Goal: Task Accomplishment & Management: Use online tool/utility

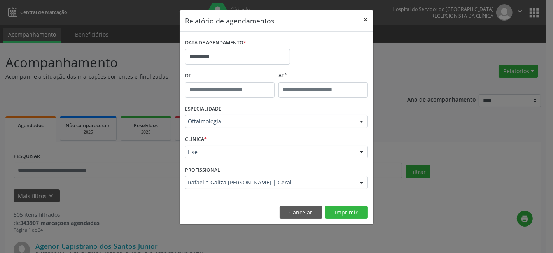
click at [366, 18] on button "×" at bounding box center [366, 19] width 16 height 19
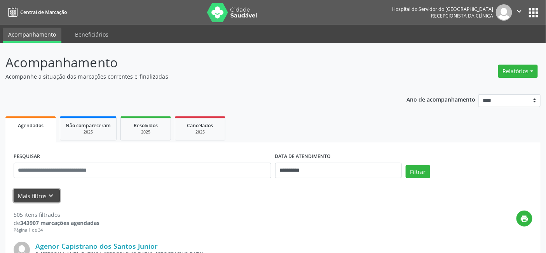
click at [34, 193] on button "Mais filtros keyboard_arrow_down" at bounding box center [37, 196] width 46 height 14
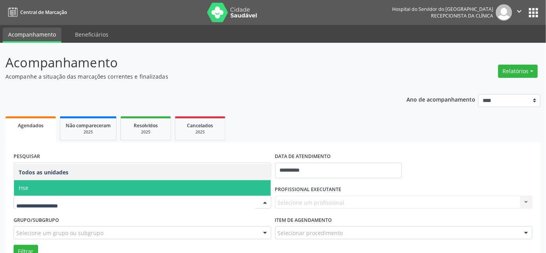
click at [38, 189] on span "Hse" at bounding box center [142, 188] width 257 height 16
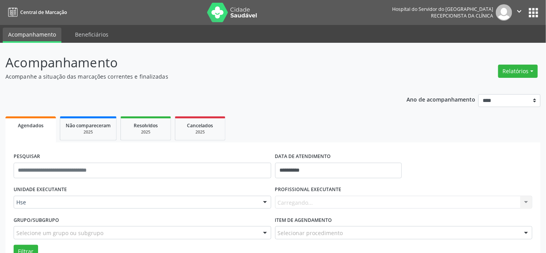
click at [281, 199] on div "Carregando... Nenhum resultado encontrado para: " " Não há nenhuma opção para s…" at bounding box center [404, 202] width 258 height 13
type input "***"
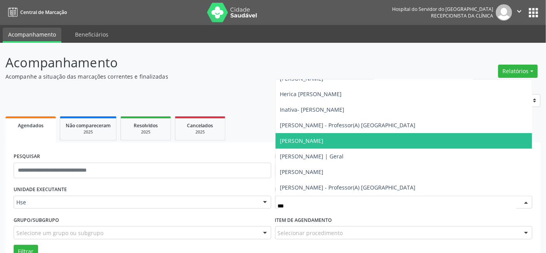
scroll to position [117, 0]
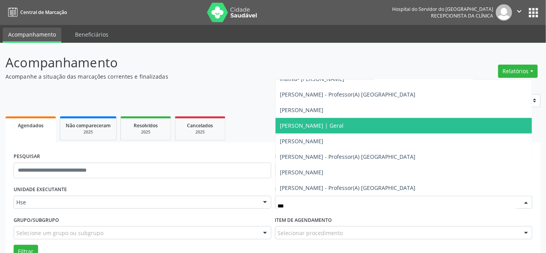
click at [297, 124] on span "[PERSON_NAME] | Geral" at bounding box center [312, 125] width 64 height 7
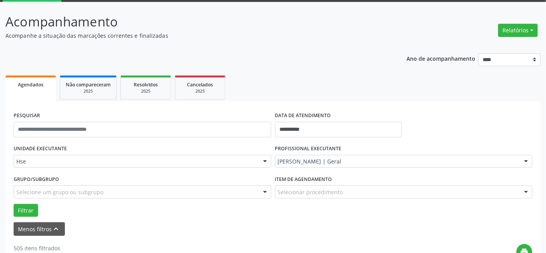
scroll to position [43, 0]
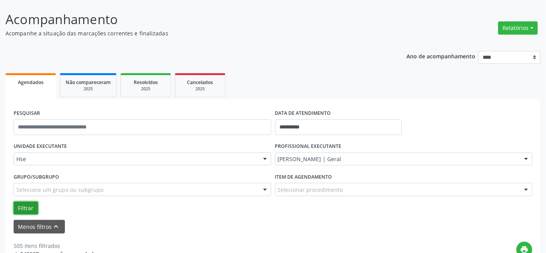
click at [24, 205] on button "Filtrar" at bounding box center [26, 207] width 24 height 13
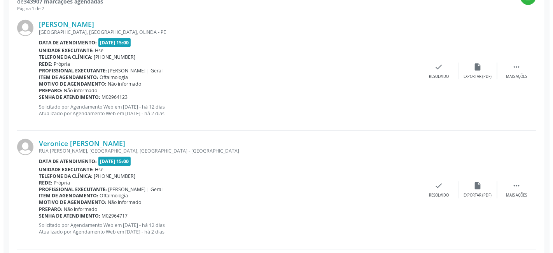
scroll to position [302, 0]
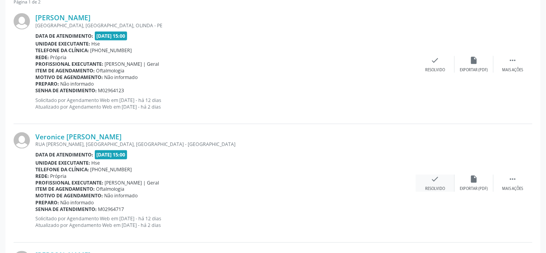
click at [435, 180] on icon "check" at bounding box center [435, 179] width 9 height 9
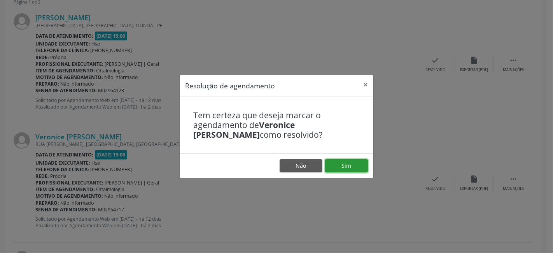
click at [346, 164] on button "Sim" at bounding box center [346, 165] width 43 height 13
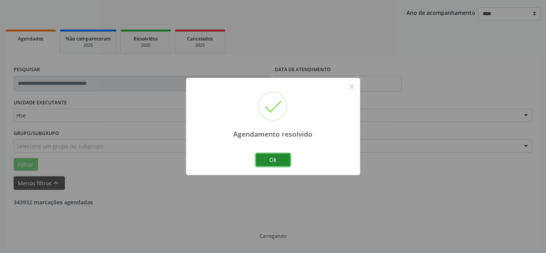
click at [278, 158] on button "Ok" at bounding box center [273, 159] width 35 height 13
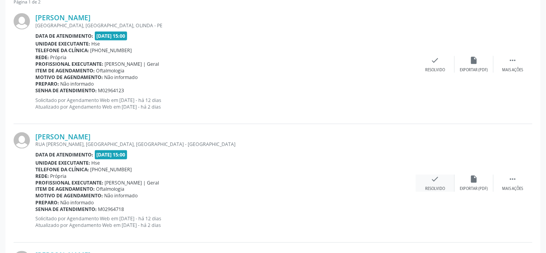
click at [434, 180] on icon "check" at bounding box center [435, 179] width 9 height 9
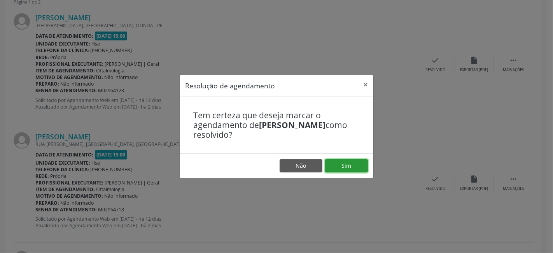
click at [351, 162] on button "Sim" at bounding box center [346, 165] width 43 height 13
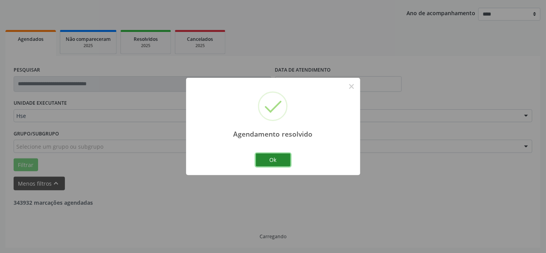
click at [274, 161] on button "Ok" at bounding box center [273, 159] width 35 height 13
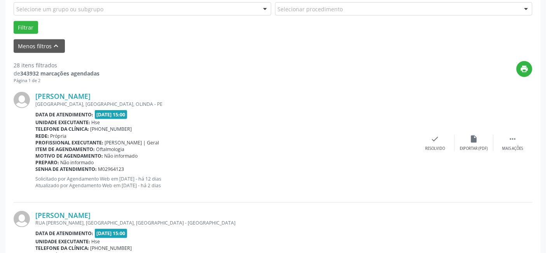
scroll to position [259, 0]
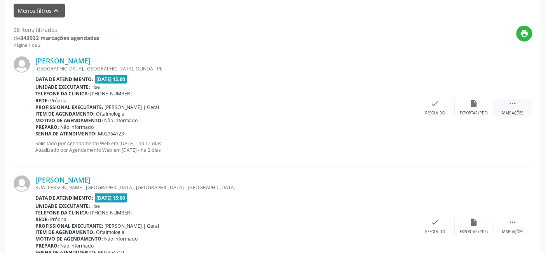
click at [519, 110] on div "Mais ações" at bounding box center [513, 112] width 21 height 5
click at [472, 104] on icon "alarm_off" at bounding box center [474, 103] width 9 height 9
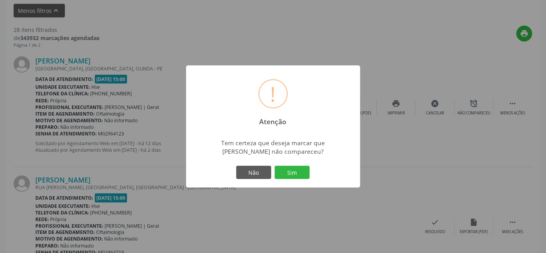
drag, startPoint x: 297, startPoint y: 171, endPoint x: 333, endPoint y: 192, distance: 41.5
click at [297, 170] on button "Sim" at bounding box center [292, 172] width 35 height 13
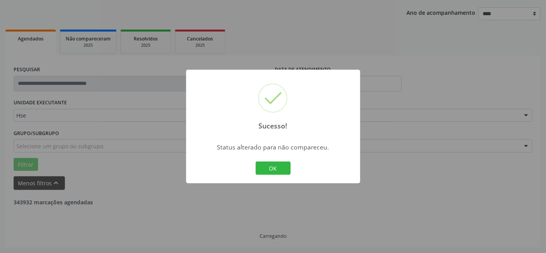
scroll to position [86, 0]
drag, startPoint x: 269, startPoint y: 162, endPoint x: 269, endPoint y: 169, distance: 6.6
click at [269, 165] on button "OK" at bounding box center [273, 167] width 35 height 13
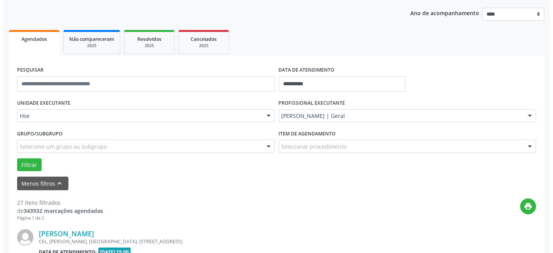
scroll to position [259, 0]
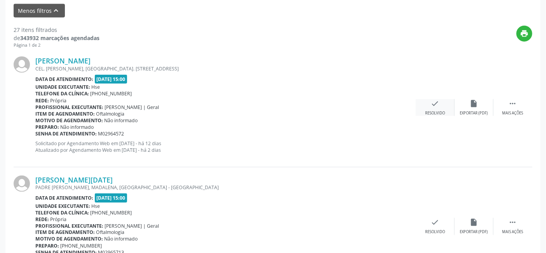
click at [432, 104] on icon "check" at bounding box center [435, 103] width 9 height 9
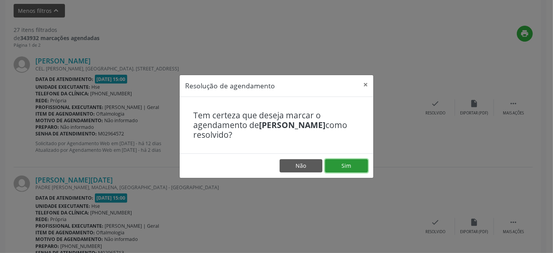
click at [352, 166] on button "Sim" at bounding box center [346, 165] width 43 height 13
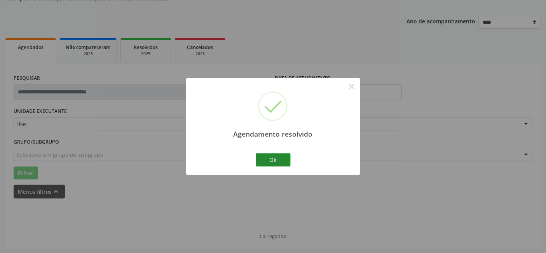
scroll to position [86, 0]
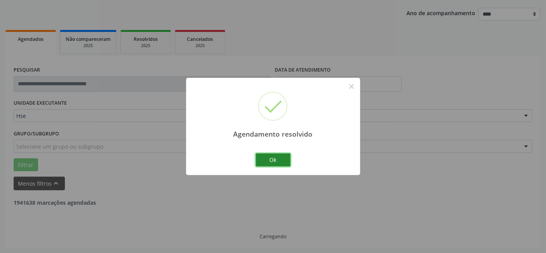
click at [274, 160] on button "Ok" at bounding box center [273, 159] width 35 height 13
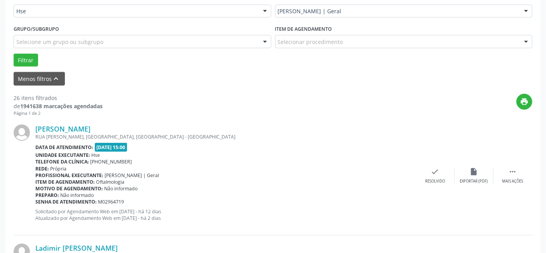
scroll to position [216, 0]
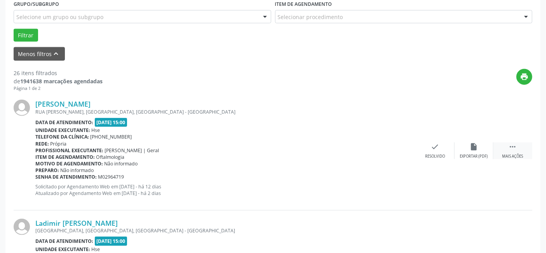
click at [518, 149] on div " Mais ações" at bounding box center [513, 150] width 39 height 17
click at [471, 149] on icon "alarm_off" at bounding box center [474, 146] width 9 height 9
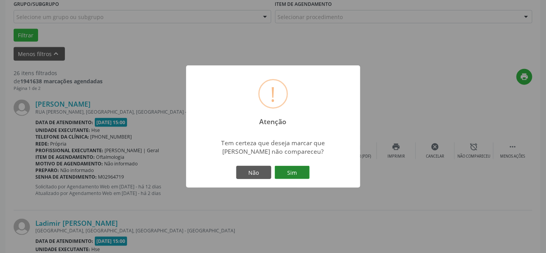
click at [294, 168] on button "Sim" at bounding box center [292, 172] width 35 height 13
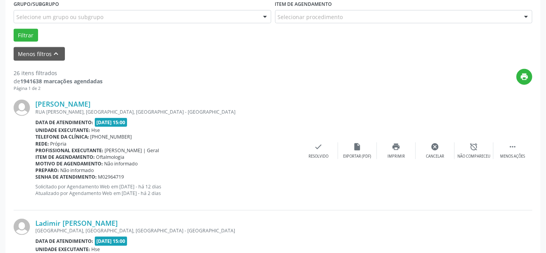
scroll to position [86, 0]
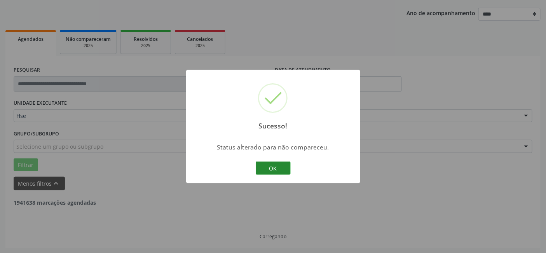
click at [278, 166] on button "OK" at bounding box center [273, 167] width 35 height 13
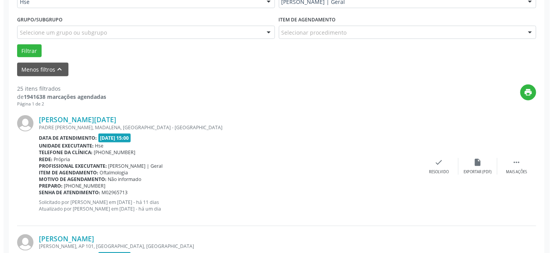
scroll to position [259, 0]
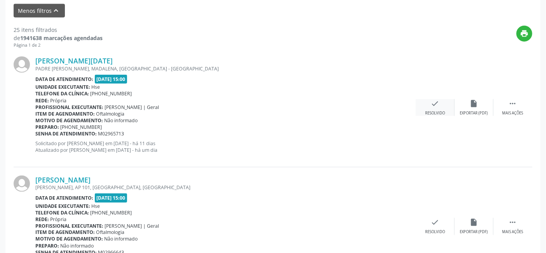
click at [440, 107] on div "check Resolvido" at bounding box center [435, 107] width 39 height 17
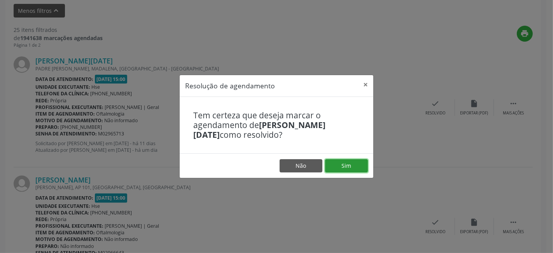
click at [350, 165] on button "Sim" at bounding box center [346, 165] width 43 height 13
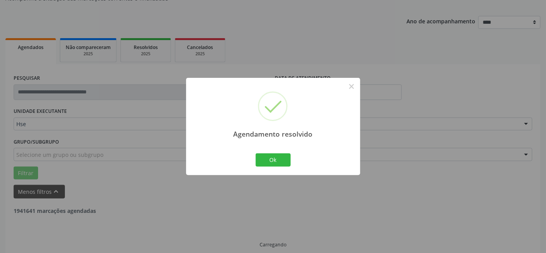
scroll to position [86, 0]
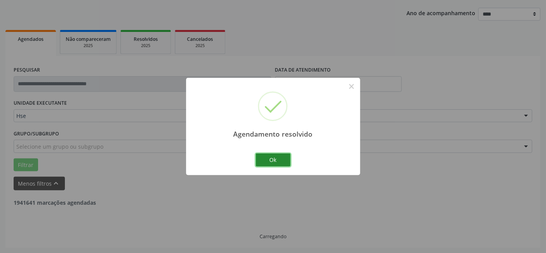
click at [276, 155] on button "Ok" at bounding box center [273, 159] width 35 height 13
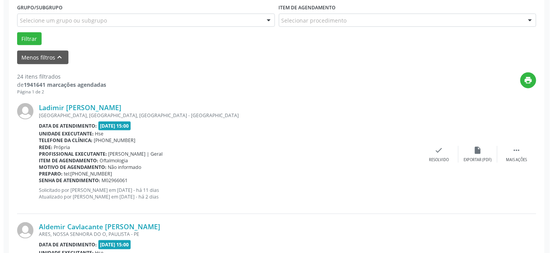
scroll to position [216, 0]
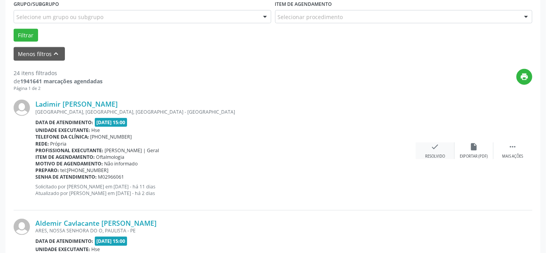
click at [442, 149] on div "check Resolvido" at bounding box center [435, 150] width 39 height 17
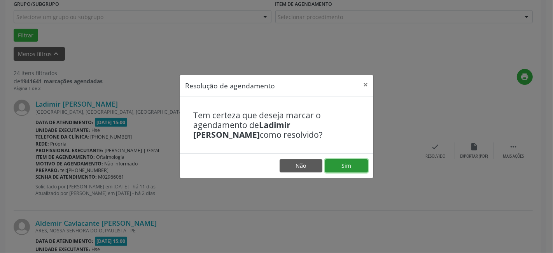
click at [347, 163] on button "Sim" at bounding box center [346, 165] width 43 height 13
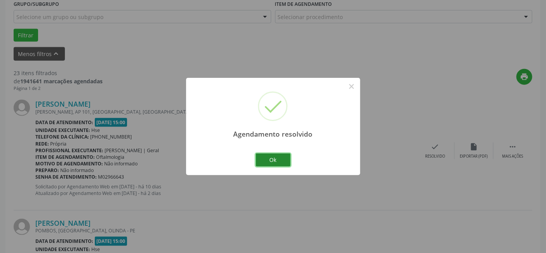
click at [272, 156] on button "Ok" at bounding box center [273, 159] width 35 height 13
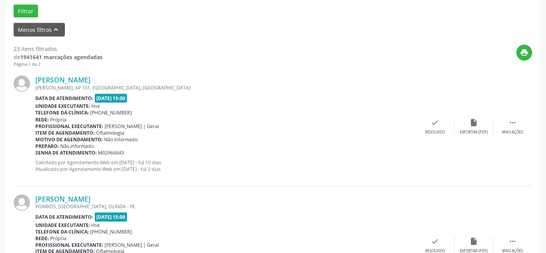
scroll to position [259, 0]
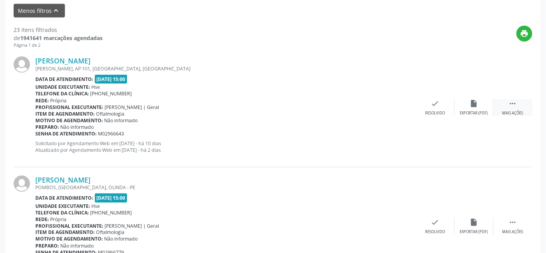
click at [516, 105] on icon "" at bounding box center [513, 103] width 9 height 9
click at [476, 105] on icon "alarm_off" at bounding box center [474, 103] width 9 height 9
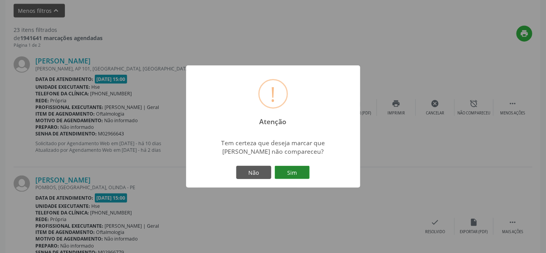
click at [293, 169] on button "Sim" at bounding box center [292, 172] width 35 height 13
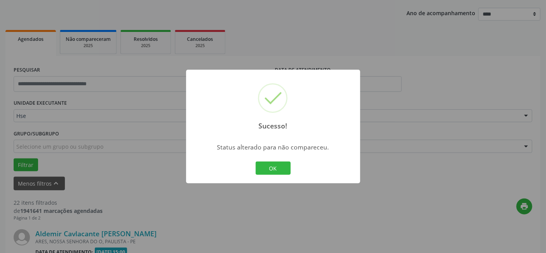
drag, startPoint x: 274, startPoint y: 163, endPoint x: 270, endPoint y: 169, distance: 6.8
click at [275, 163] on button "OK" at bounding box center [273, 167] width 35 height 13
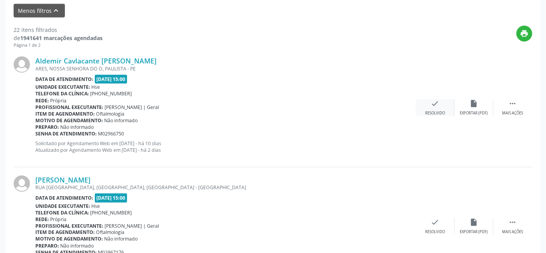
click at [444, 104] on div "check Resolvido" at bounding box center [435, 107] width 39 height 17
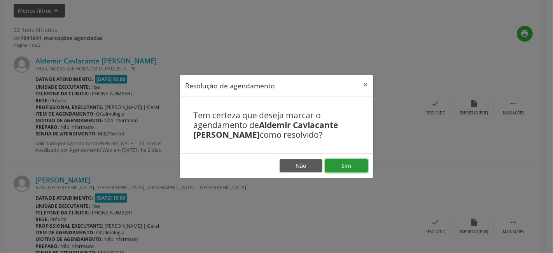
click at [355, 161] on button "Sim" at bounding box center [346, 165] width 43 height 13
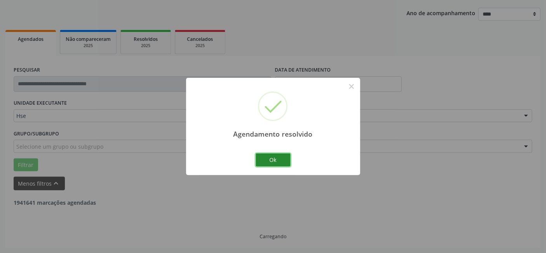
click at [276, 159] on button "Ok" at bounding box center [273, 159] width 35 height 13
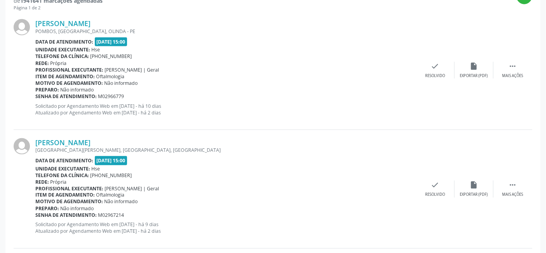
scroll to position [302, 0]
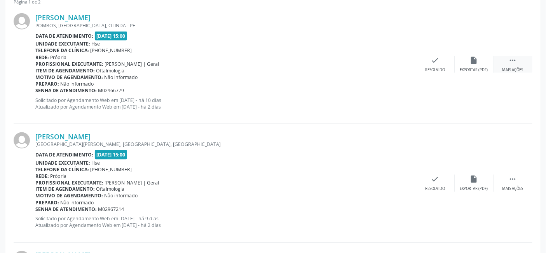
drag, startPoint x: 512, startPoint y: 61, endPoint x: 506, endPoint y: 62, distance: 6.7
click at [512, 61] on icon "" at bounding box center [513, 60] width 9 height 9
click at [475, 63] on icon "alarm_off" at bounding box center [474, 60] width 9 height 9
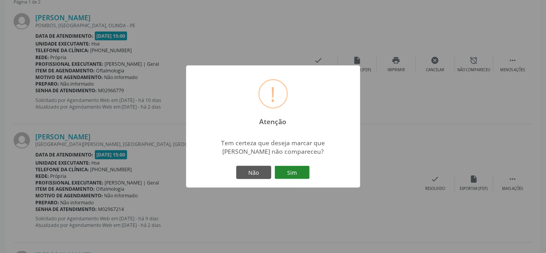
click at [292, 169] on button "Sim" at bounding box center [292, 172] width 35 height 13
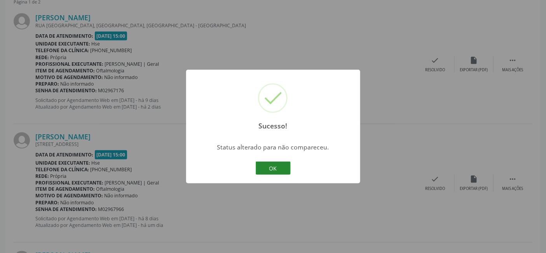
click at [274, 164] on button "OK" at bounding box center [273, 167] width 35 height 13
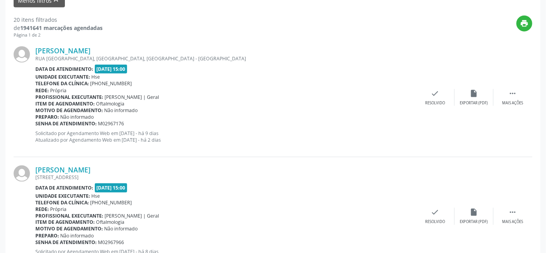
scroll to position [259, 0]
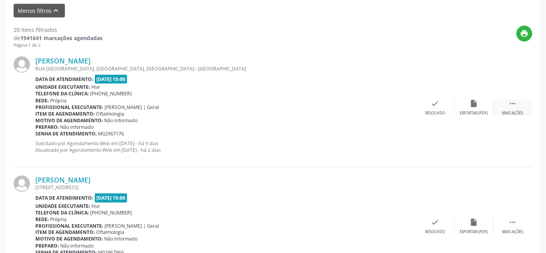
click at [522, 106] on div " Mais ações" at bounding box center [513, 107] width 39 height 17
click at [477, 102] on icon "alarm_off" at bounding box center [474, 103] width 9 height 9
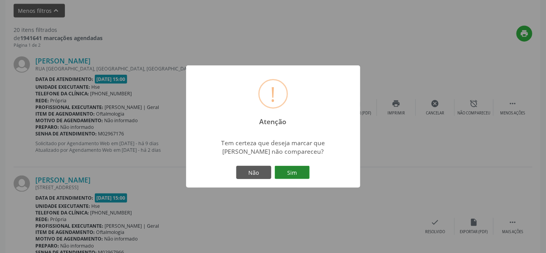
click at [297, 171] on button "Sim" at bounding box center [292, 172] width 35 height 13
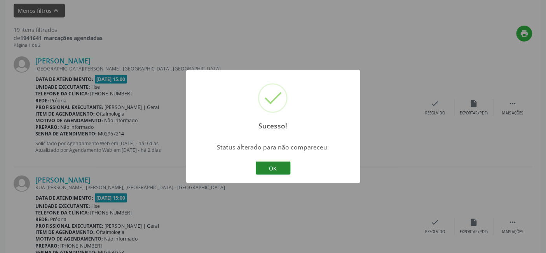
click at [271, 166] on button "OK" at bounding box center [273, 167] width 35 height 13
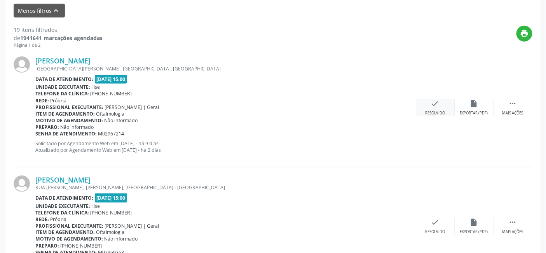
click at [436, 106] on icon "check" at bounding box center [435, 103] width 9 height 9
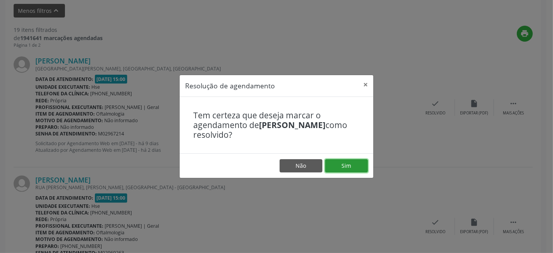
click at [348, 165] on button "Sim" at bounding box center [346, 165] width 43 height 13
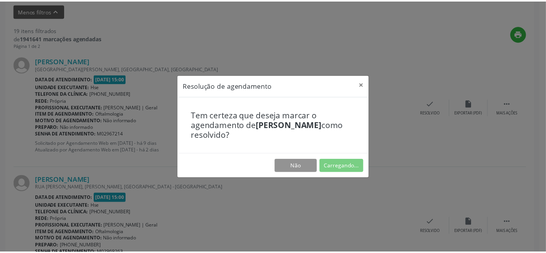
scroll to position [78, 0]
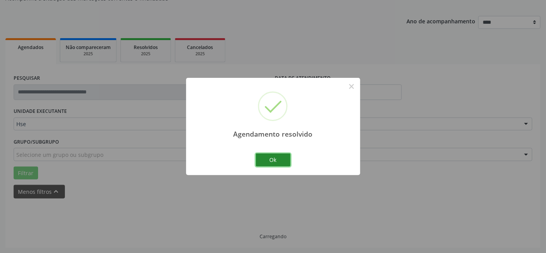
click at [275, 159] on button "Ok" at bounding box center [273, 159] width 35 height 13
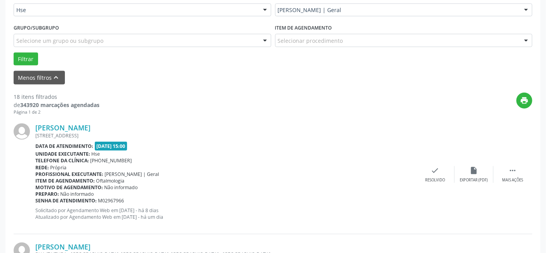
scroll to position [208, 0]
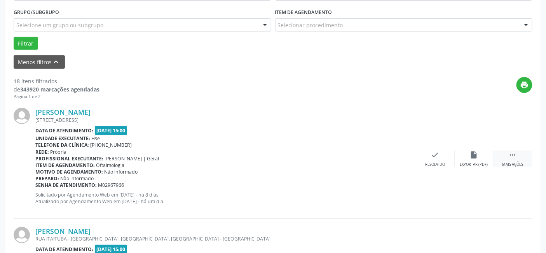
click at [514, 155] on icon "" at bounding box center [513, 154] width 9 height 9
click at [475, 157] on icon "alarm_off" at bounding box center [474, 154] width 9 height 9
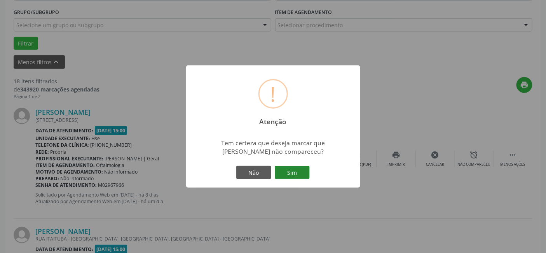
click at [292, 169] on button "Sim" at bounding box center [292, 172] width 35 height 13
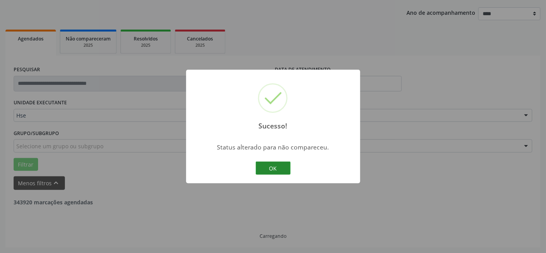
click at [273, 167] on button "OK" at bounding box center [273, 167] width 35 height 13
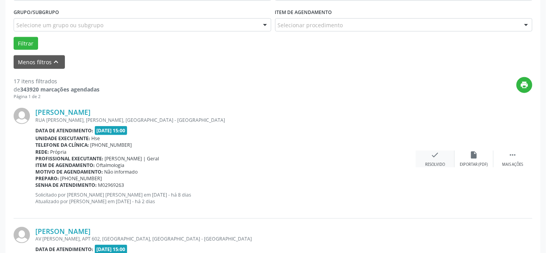
click at [437, 157] on icon "check" at bounding box center [435, 154] width 9 height 9
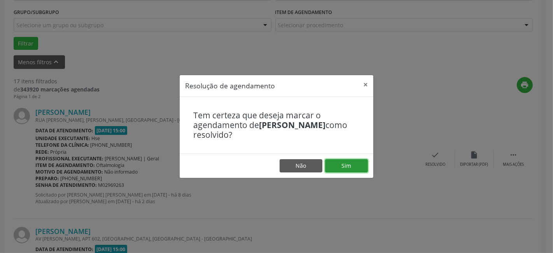
click at [351, 162] on button "Sim" at bounding box center [346, 165] width 43 height 13
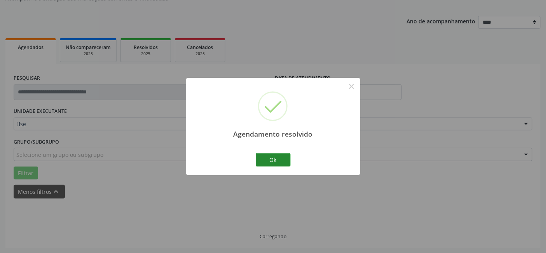
scroll to position [86, 0]
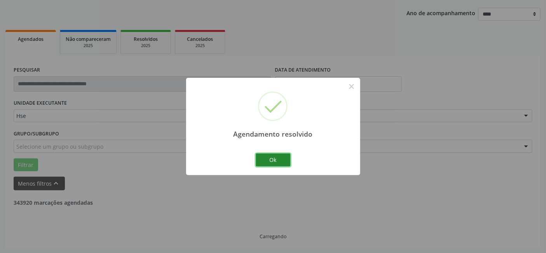
click at [275, 159] on button "Ok" at bounding box center [273, 159] width 35 height 13
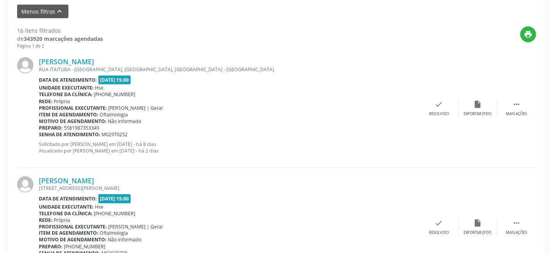
scroll to position [259, 0]
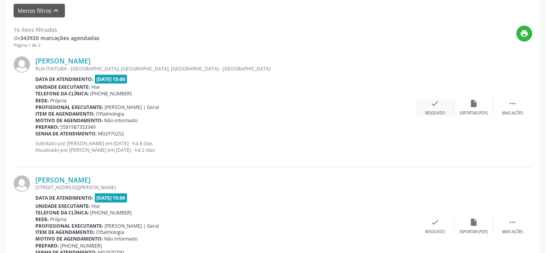
click at [441, 105] on div "check Resolvido" at bounding box center [435, 107] width 39 height 17
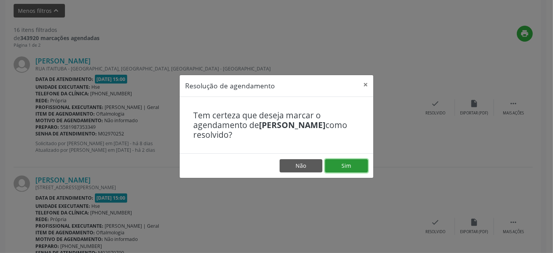
click at [343, 161] on button "Sim" at bounding box center [346, 165] width 43 height 13
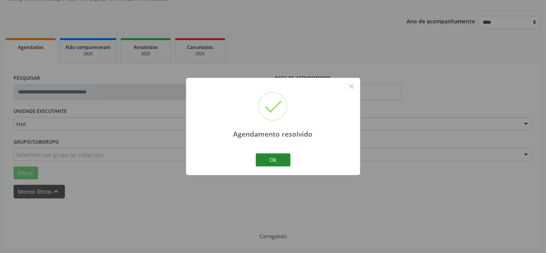
scroll to position [86, 0]
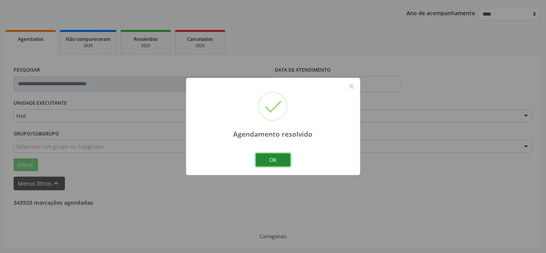
click at [269, 157] on button "Ok" at bounding box center [273, 159] width 35 height 13
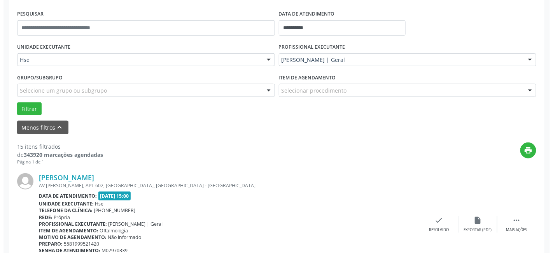
scroll to position [259, 0]
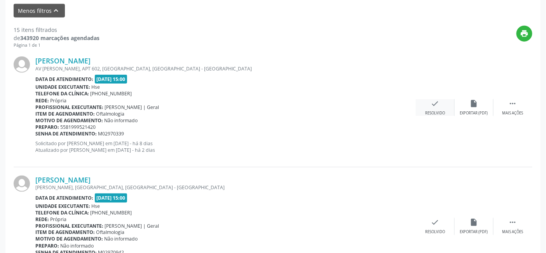
click at [432, 107] on icon "check" at bounding box center [435, 103] width 9 height 9
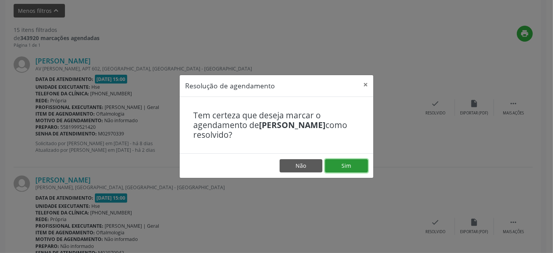
click at [351, 160] on button "Sim" at bounding box center [346, 165] width 43 height 13
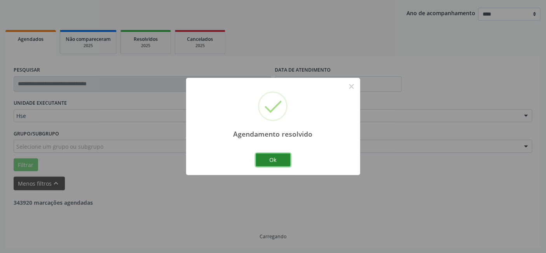
click at [273, 156] on button "Ok" at bounding box center [273, 159] width 35 height 13
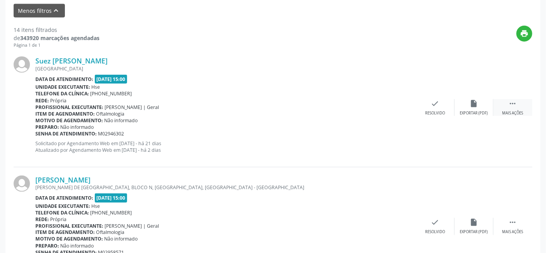
click at [514, 106] on icon "" at bounding box center [513, 103] width 9 height 9
click at [469, 103] on div "alarm_off Não compareceu" at bounding box center [474, 107] width 39 height 17
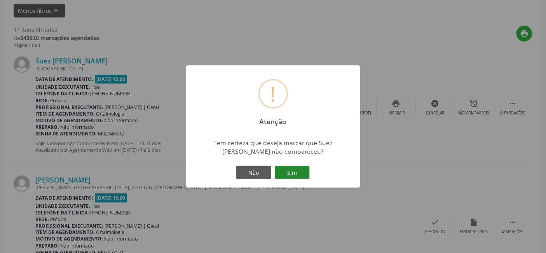
click at [297, 169] on button "Sim" at bounding box center [292, 172] width 35 height 13
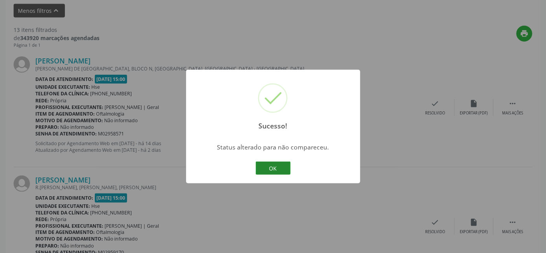
drag, startPoint x: 269, startPoint y: 166, endPoint x: 259, endPoint y: 166, distance: 10.5
click at [270, 165] on button "OK" at bounding box center [273, 167] width 35 height 13
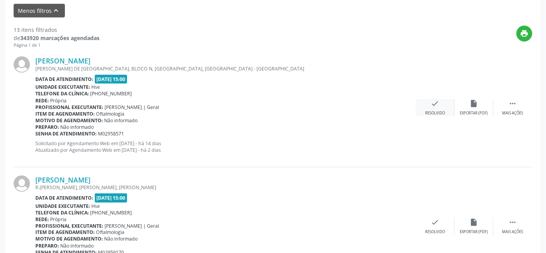
click at [431, 112] on div "Resolvido" at bounding box center [435, 112] width 20 height 5
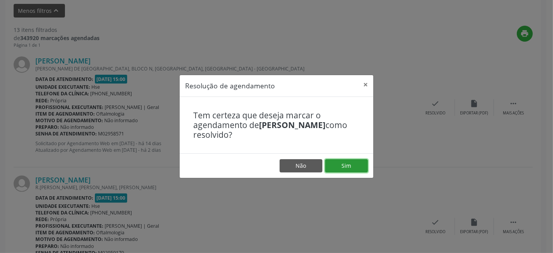
drag, startPoint x: 343, startPoint y: 166, endPoint x: 335, endPoint y: 166, distance: 8.2
click at [343, 165] on button "Sim" at bounding box center [346, 165] width 43 height 13
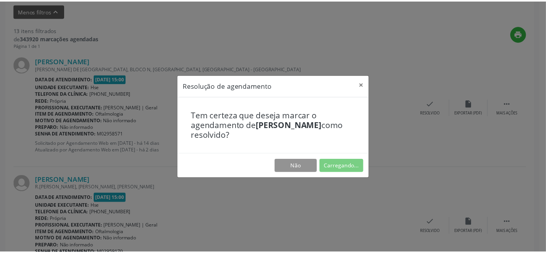
scroll to position [78, 0]
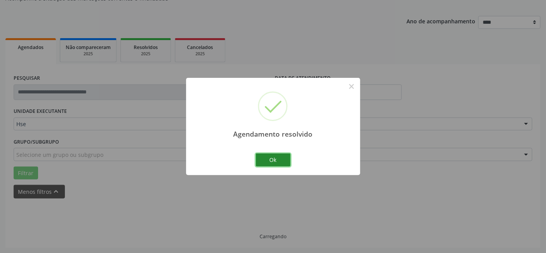
click at [277, 158] on button "Ok" at bounding box center [273, 159] width 35 height 13
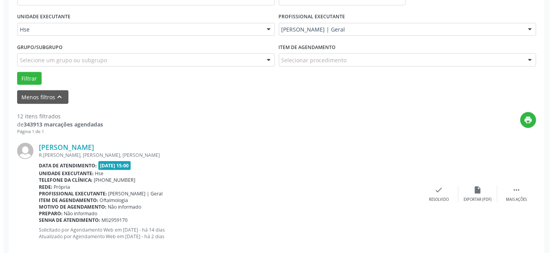
scroll to position [251, 0]
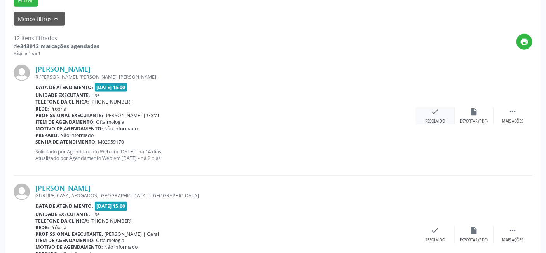
click at [437, 115] on icon "check" at bounding box center [435, 111] width 9 height 9
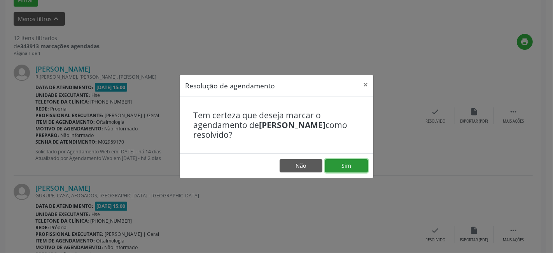
click at [355, 166] on button "Sim" at bounding box center [346, 165] width 43 height 13
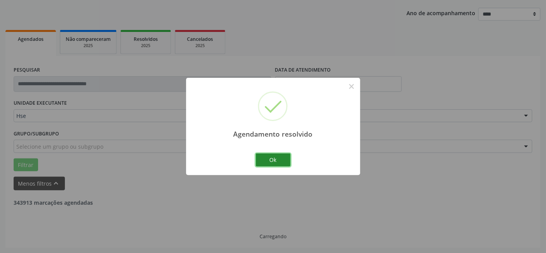
click at [268, 157] on button "Ok" at bounding box center [273, 159] width 35 height 13
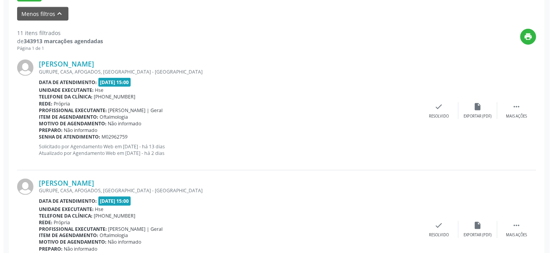
scroll to position [259, 0]
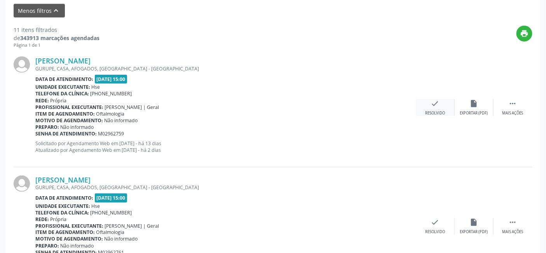
click at [436, 107] on icon "check" at bounding box center [435, 103] width 9 height 9
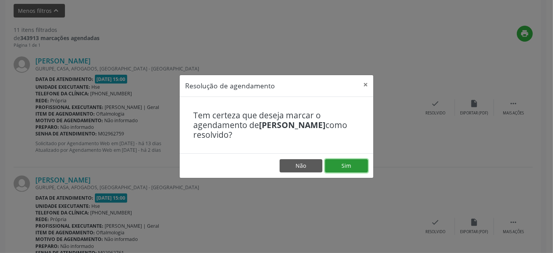
click at [344, 160] on button "Sim" at bounding box center [346, 165] width 43 height 13
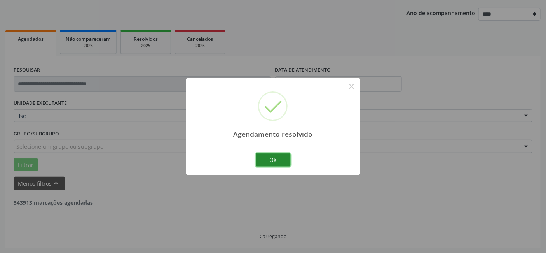
drag, startPoint x: 269, startPoint y: 156, endPoint x: 225, endPoint y: 172, distance: 46.7
click at [270, 157] on button "Ok" at bounding box center [273, 159] width 35 height 13
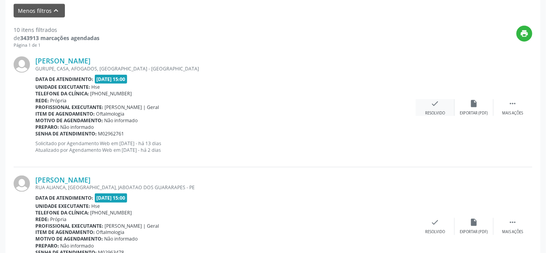
click at [439, 105] on icon "check" at bounding box center [435, 103] width 9 height 9
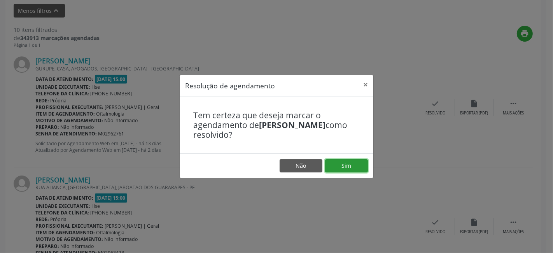
click at [348, 166] on button "Sim" at bounding box center [346, 165] width 43 height 13
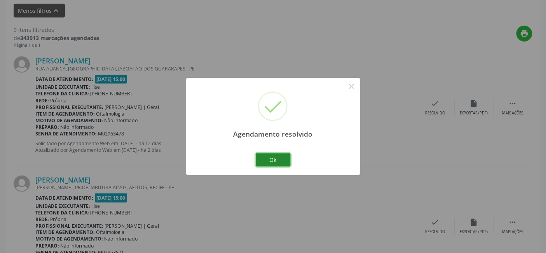
click at [267, 158] on button "Ok" at bounding box center [273, 159] width 35 height 13
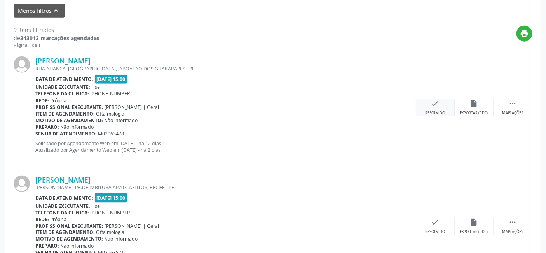
click at [439, 106] on div "check Resolvido" at bounding box center [435, 107] width 39 height 17
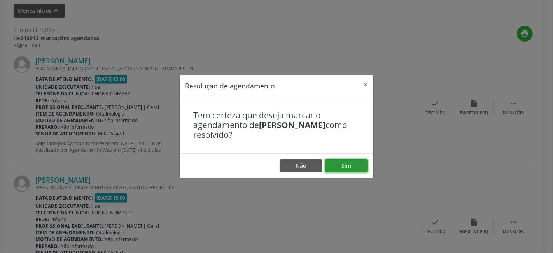
click at [350, 167] on button "Sim" at bounding box center [346, 165] width 43 height 13
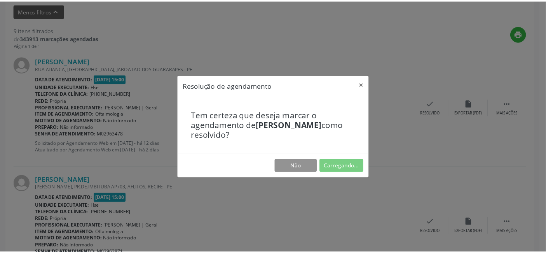
scroll to position [78, 0]
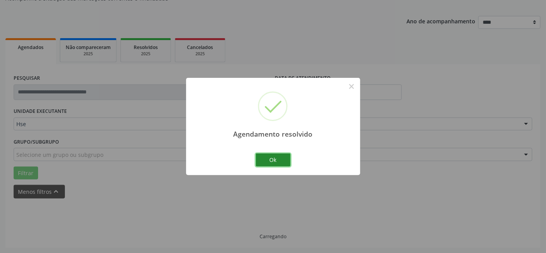
click at [273, 159] on button "Ok" at bounding box center [273, 159] width 35 height 13
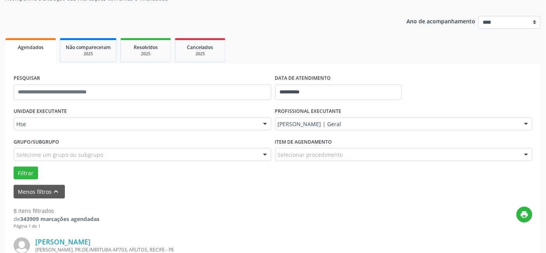
scroll to position [251, 0]
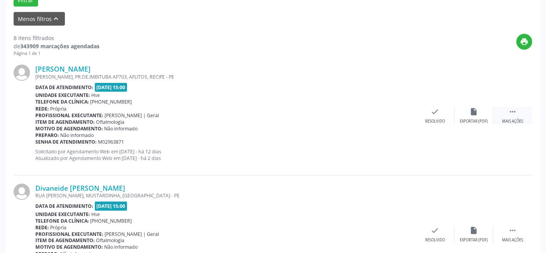
drag, startPoint x: 511, startPoint y: 117, endPoint x: 507, endPoint y: 119, distance: 4.3
click at [511, 117] on div " Mais ações" at bounding box center [513, 115] width 39 height 17
click at [477, 114] on icon "alarm_off" at bounding box center [474, 111] width 9 height 9
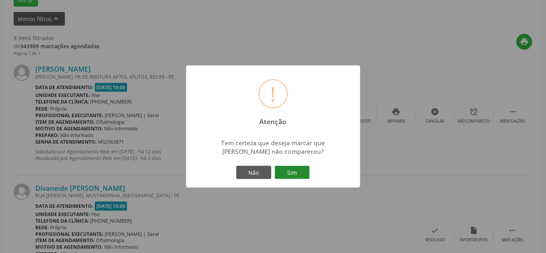
click at [296, 174] on button "Sim" at bounding box center [292, 172] width 35 height 13
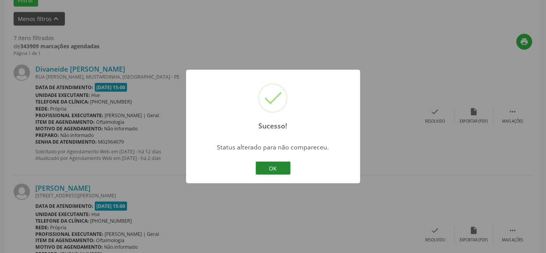
click at [273, 168] on button "OK" at bounding box center [273, 167] width 35 height 13
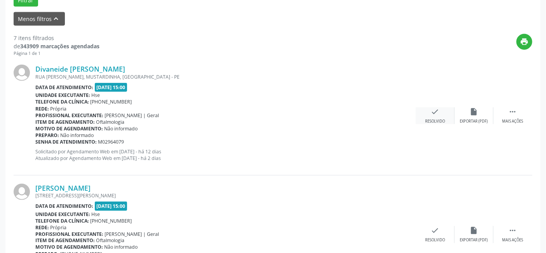
click at [438, 113] on icon "check" at bounding box center [435, 111] width 9 height 9
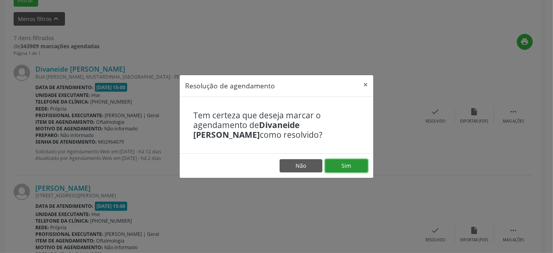
click at [348, 162] on button "Sim" at bounding box center [346, 165] width 43 height 13
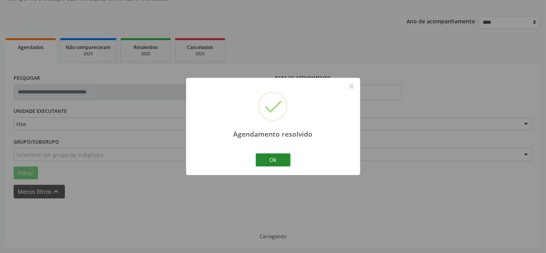
scroll to position [86, 0]
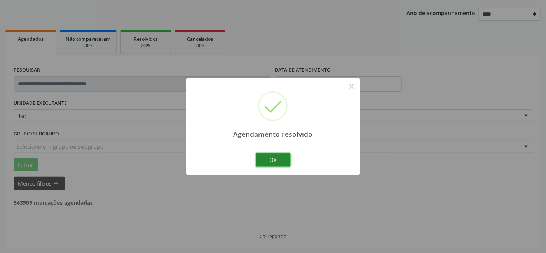
click at [273, 159] on button "Ok" at bounding box center [273, 159] width 35 height 13
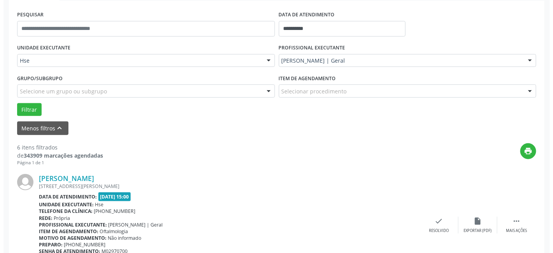
scroll to position [216, 0]
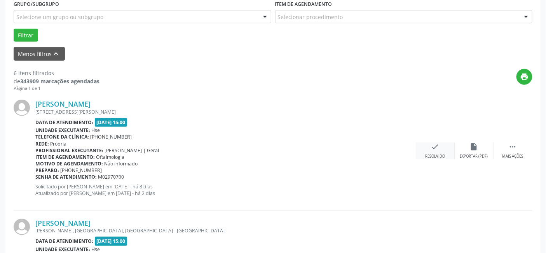
click at [433, 149] on icon "check" at bounding box center [435, 146] width 9 height 9
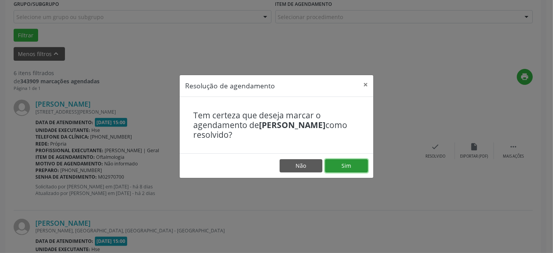
click at [356, 164] on button "Sim" at bounding box center [346, 165] width 43 height 13
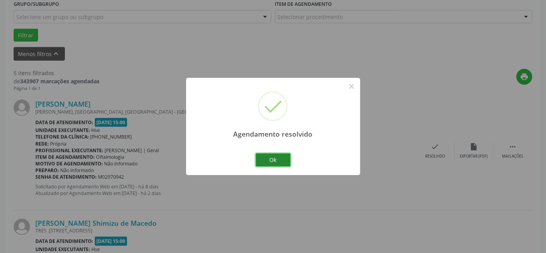
click at [270, 157] on button "Ok" at bounding box center [273, 159] width 35 height 13
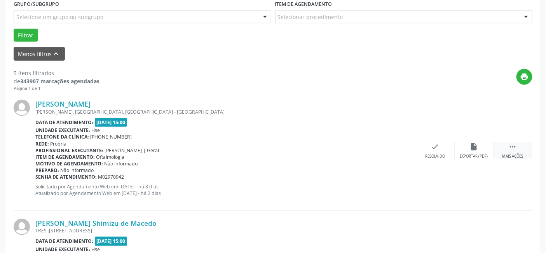
click at [519, 149] on div " Mais ações" at bounding box center [513, 150] width 39 height 17
click at [477, 147] on icon "alarm_off" at bounding box center [474, 146] width 9 height 9
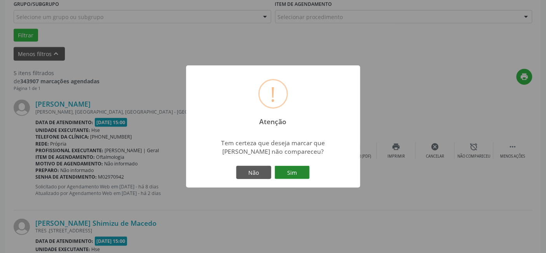
click at [293, 169] on button "Sim" at bounding box center [292, 172] width 35 height 13
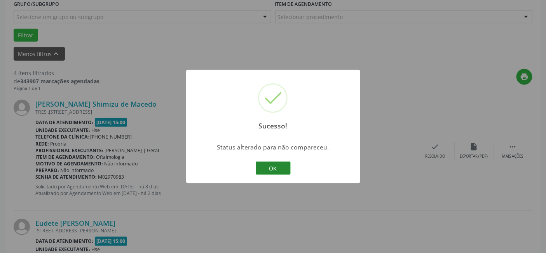
click at [277, 166] on button "OK" at bounding box center [273, 167] width 35 height 13
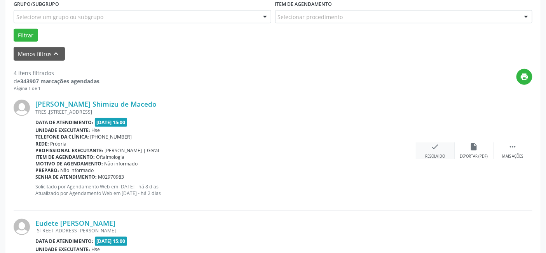
click at [437, 148] on icon "check" at bounding box center [435, 146] width 9 height 9
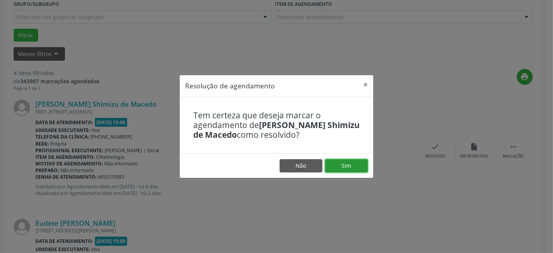
click at [347, 164] on button "Sim" at bounding box center [346, 165] width 43 height 13
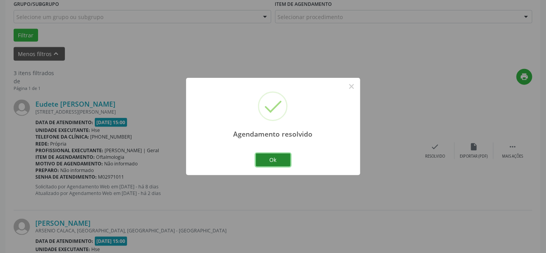
click at [275, 159] on button "Ok" at bounding box center [273, 159] width 35 height 13
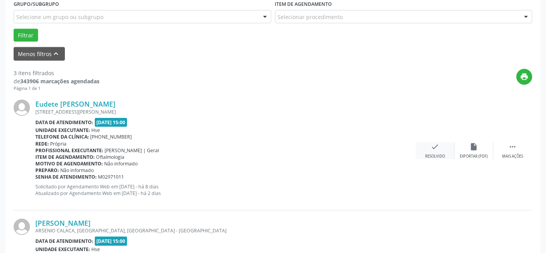
click at [429, 149] on div "check Resolvido" at bounding box center [435, 150] width 39 height 17
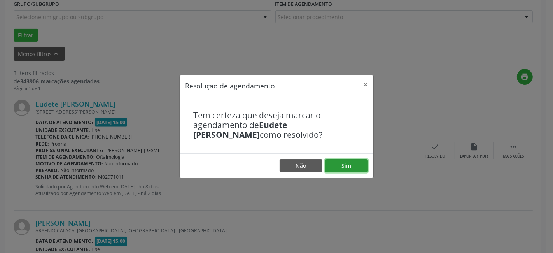
click at [341, 162] on button "Sim" at bounding box center [346, 165] width 43 height 13
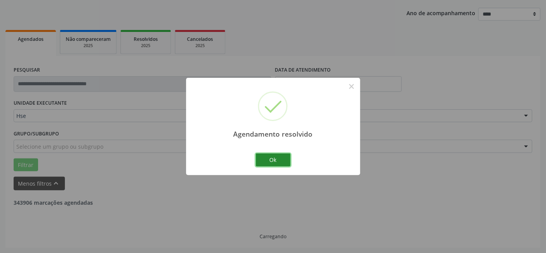
click at [263, 154] on button "Ok" at bounding box center [273, 159] width 35 height 13
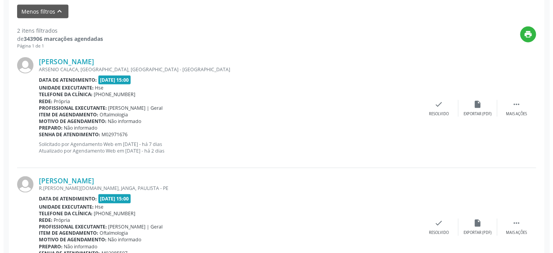
scroll to position [259, 0]
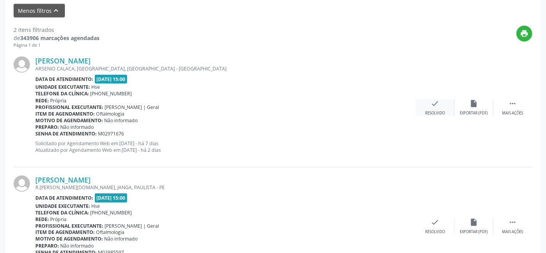
click at [433, 106] on icon "check" at bounding box center [435, 103] width 9 height 9
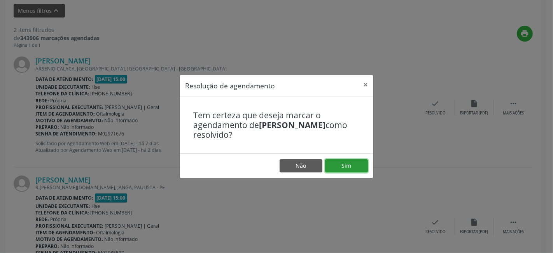
click at [349, 165] on button "Sim" at bounding box center [346, 165] width 43 height 13
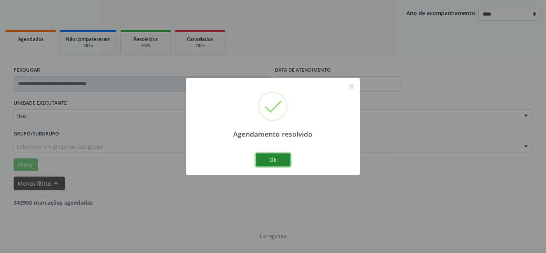
click at [272, 157] on button "Ok" at bounding box center [273, 159] width 35 height 13
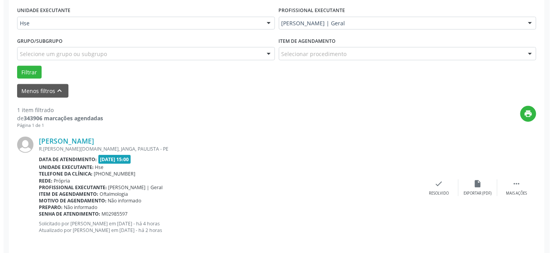
scroll to position [186, 0]
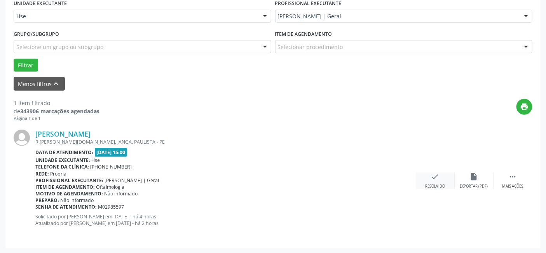
click at [433, 177] on icon "check" at bounding box center [435, 176] width 9 height 9
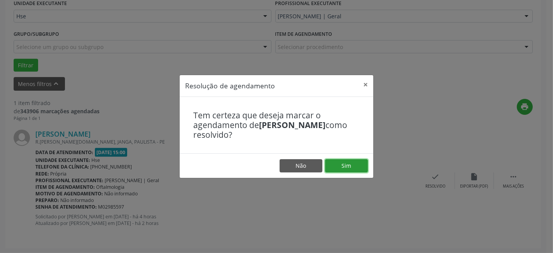
drag, startPoint x: 349, startPoint y: 165, endPoint x: 354, endPoint y: 163, distance: 5.3
click at [352, 163] on button "Sim" at bounding box center [346, 165] width 43 height 13
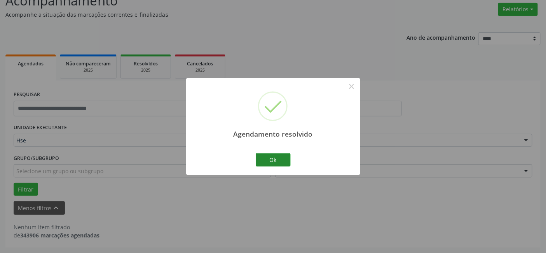
scroll to position [61, 0]
drag, startPoint x: 271, startPoint y: 156, endPoint x: 279, endPoint y: 156, distance: 8.2
click at [272, 155] on button "Ok" at bounding box center [273, 159] width 35 height 13
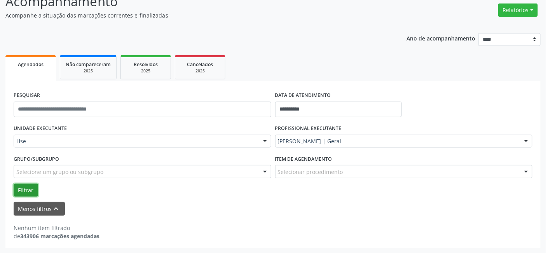
click at [22, 187] on button "Filtrar" at bounding box center [26, 189] width 24 height 13
click at [25, 190] on button "Filtrar" at bounding box center [26, 189] width 24 height 13
